Goal: Task Accomplishment & Management: Manage account settings

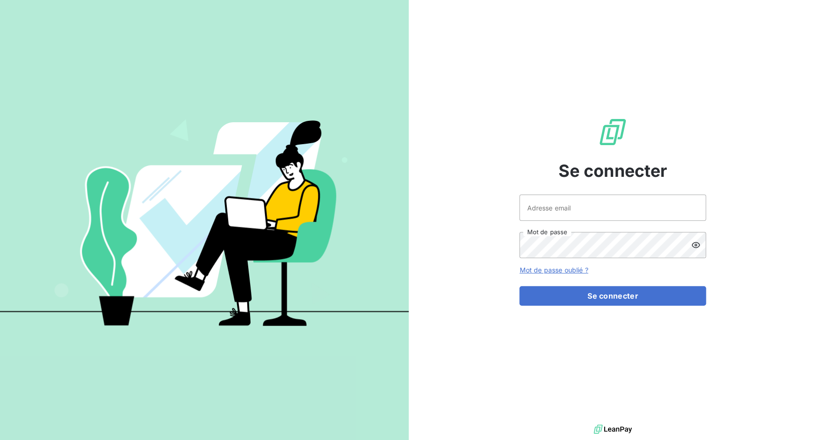
click at [582, 223] on div "Adresse email Mot de passe" at bounding box center [612, 225] width 187 height 63
click at [578, 213] on input "Adresse email" at bounding box center [612, 207] width 187 height 26
drag, startPoint x: 553, startPoint y: 208, endPoint x: 583, endPoint y: 214, distance: 30.5
click at [583, 214] on input "admin@3dcelo" at bounding box center [612, 207] width 187 height 26
type input "admin@minuitune"
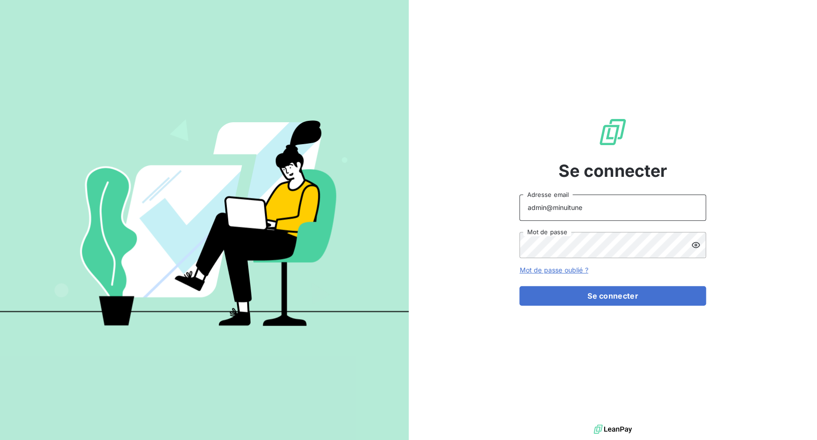
click at [519, 286] on button "Se connecter" at bounding box center [612, 296] width 187 height 20
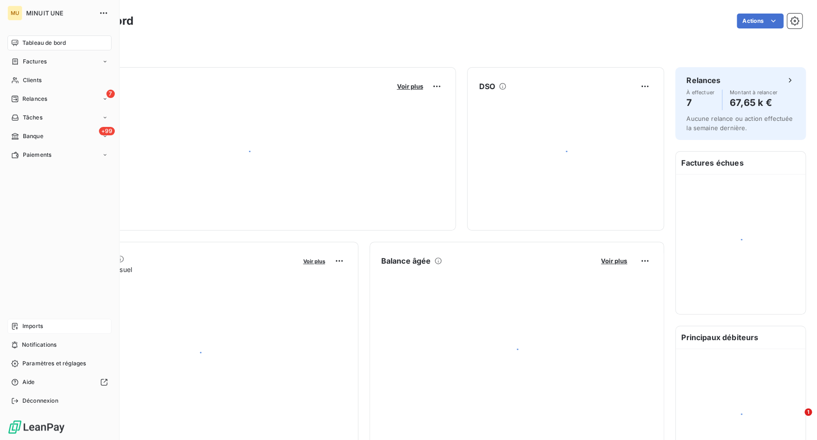
click at [22, 329] on div "Imports" at bounding box center [59, 326] width 104 height 15
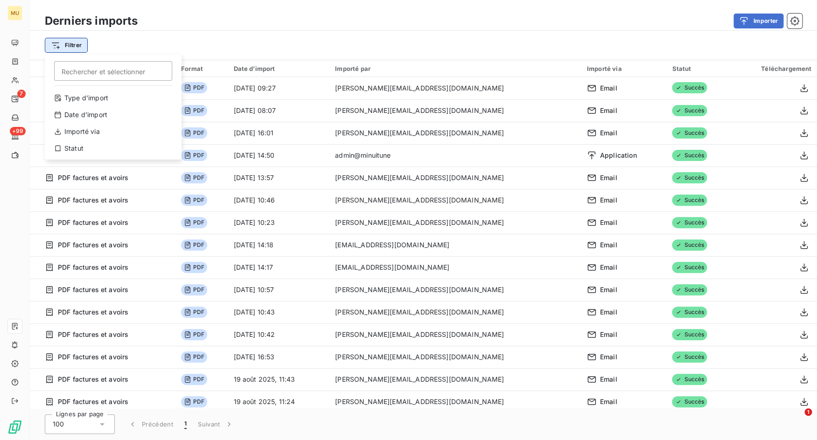
click at [70, 47] on html "MU 7 +99 Derniers imports Importer Filtrer Rechercher et sélectionner Type d’im…" at bounding box center [408, 220] width 817 height 440
click at [98, 96] on div "Type d’import" at bounding box center [113, 97] width 129 height 15
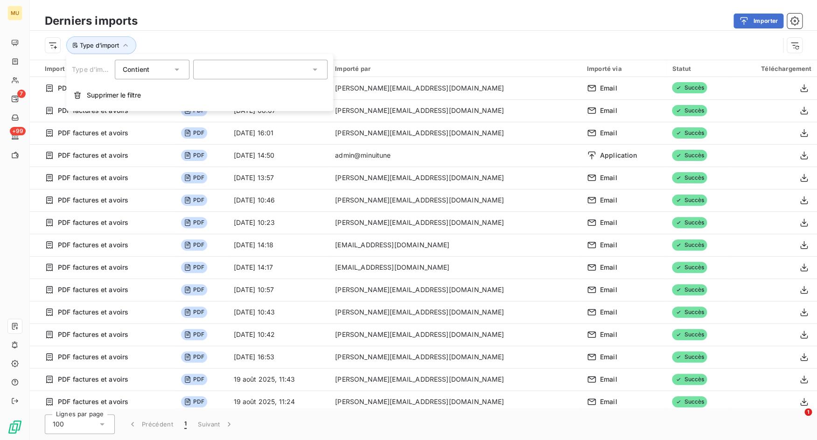
click at [207, 74] on div at bounding box center [260, 70] width 134 height 20
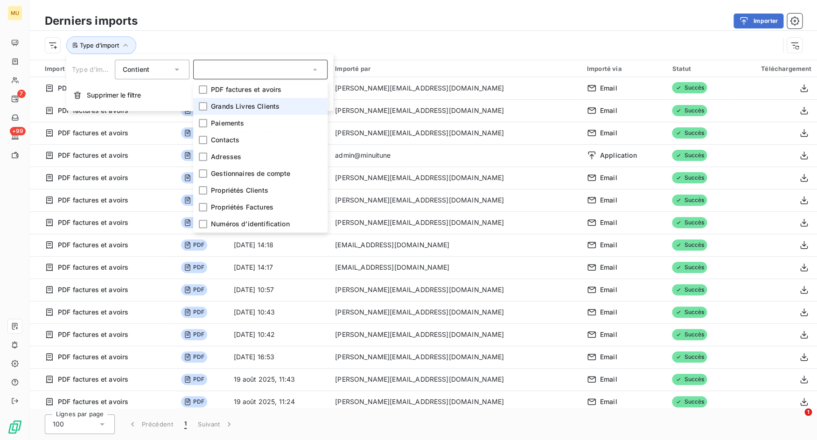
click at [235, 108] on span "Grands Livres Clients" at bounding box center [245, 106] width 69 height 9
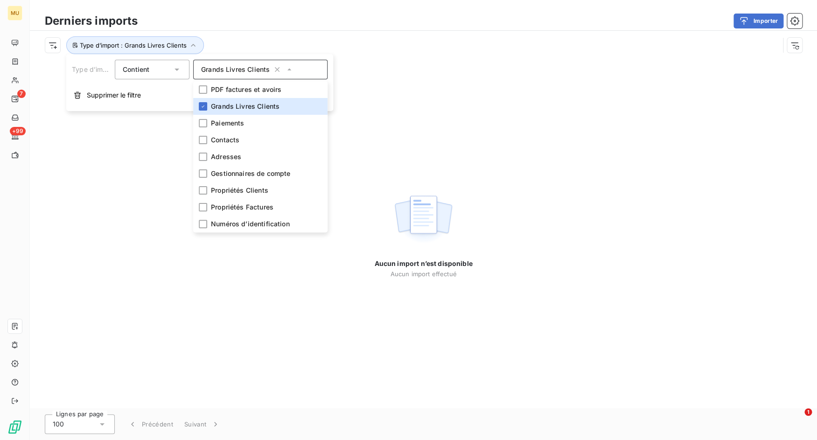
click at [584, 87] on div "Aucun import n’est disponible Aucun import effectué" at bounding box center [423, 234] width 787 height 348
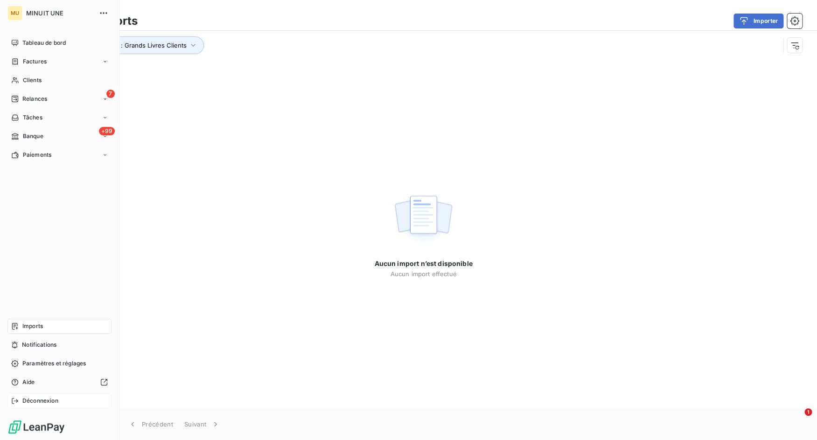
click at [25, 404] on span "Déconnexion" at bounding box center [40, 400] width 36 height 8
